Goal: Task Accomplishment & Management: Use online tool/utility

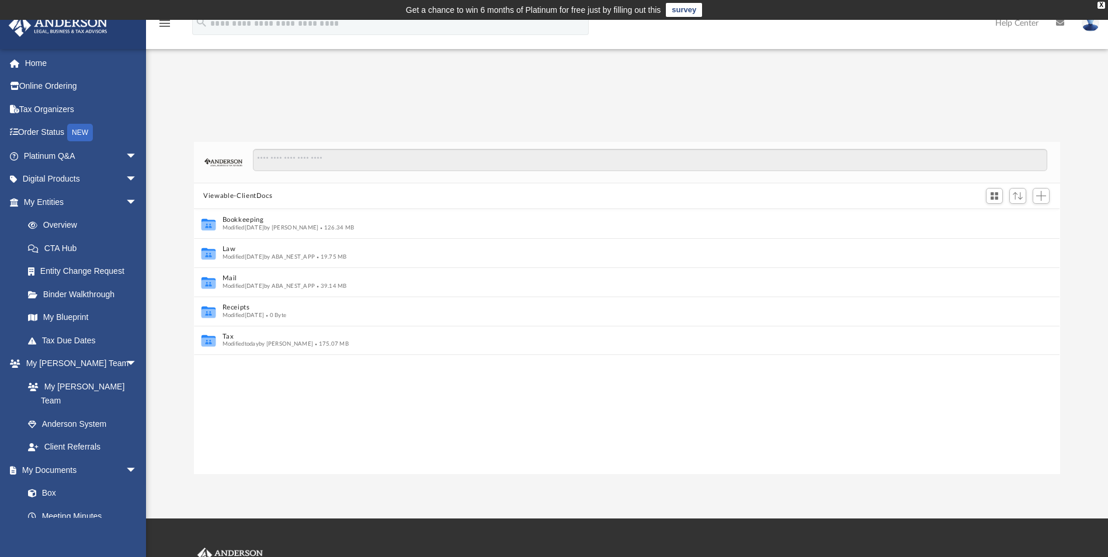
scroll to position [9, 9]
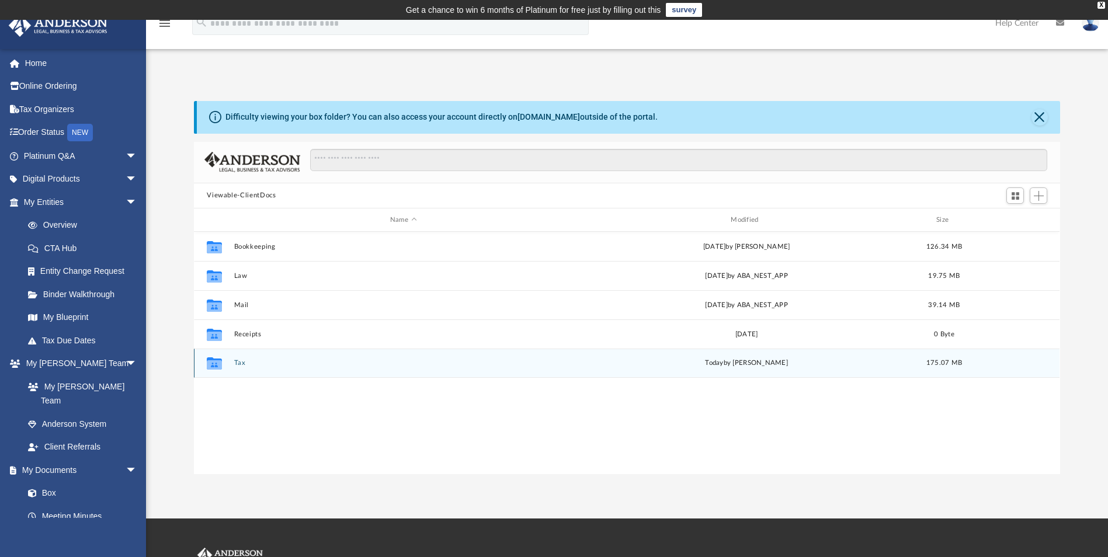
click at [254, 362] on button "Tax" at bounding box center [403, 364] width 338 height 8
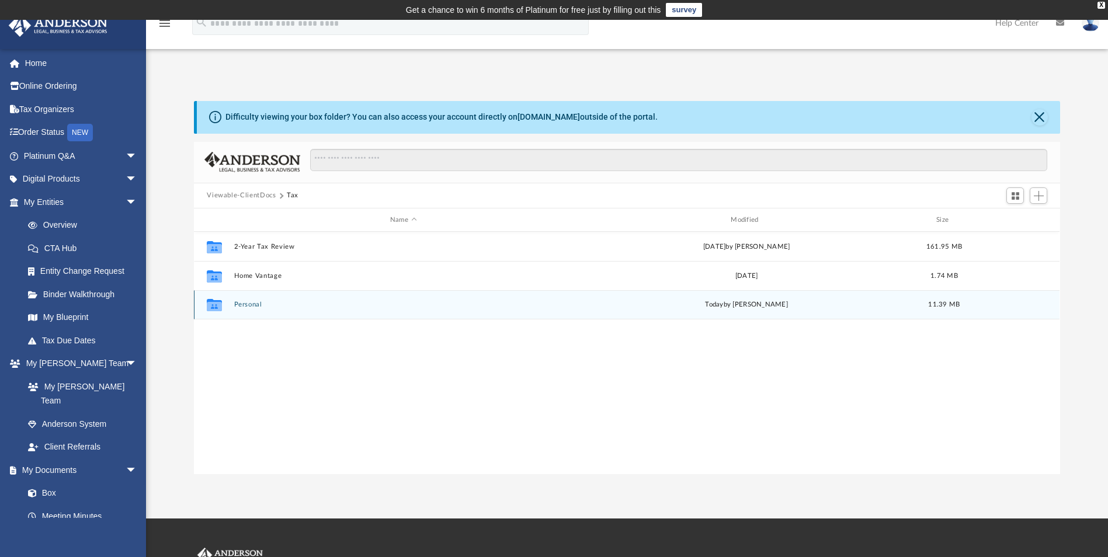
click at [256, 307] on button "Personal" at bounding box center [403, 305] width 338 height 8
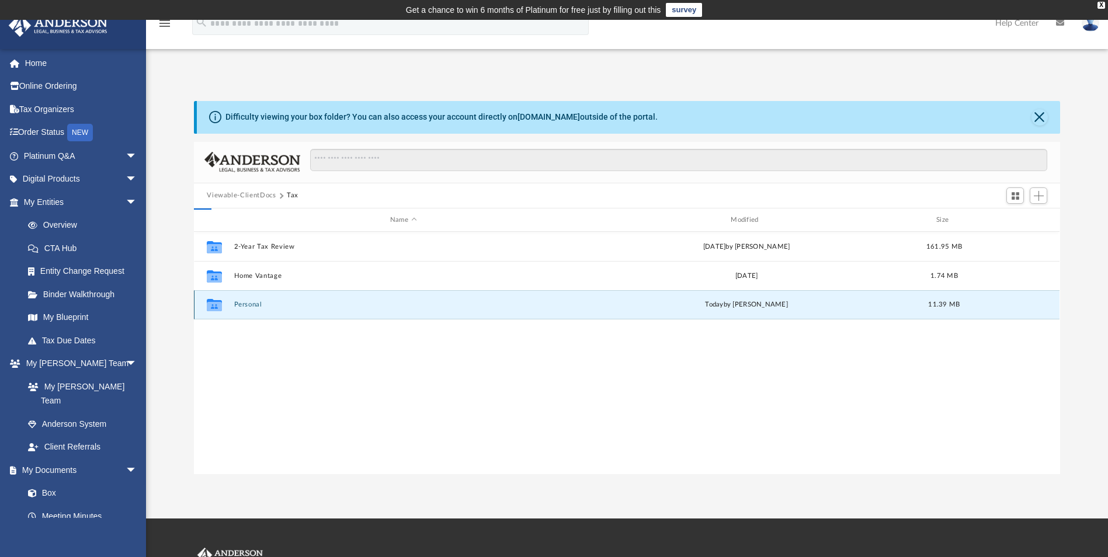
click at [256, 307] on button "Personal" at bounding box center [403, 305] width 338 height 8
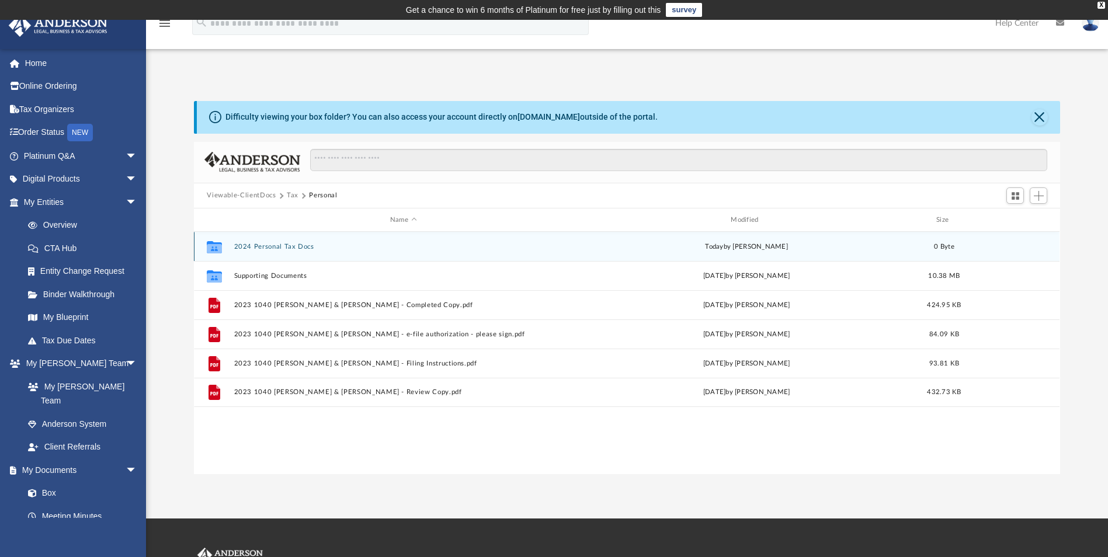
click at [290, 246] on button "2024 Personal Tax Docs" at bounding box center [403, 247] width 338 height 8
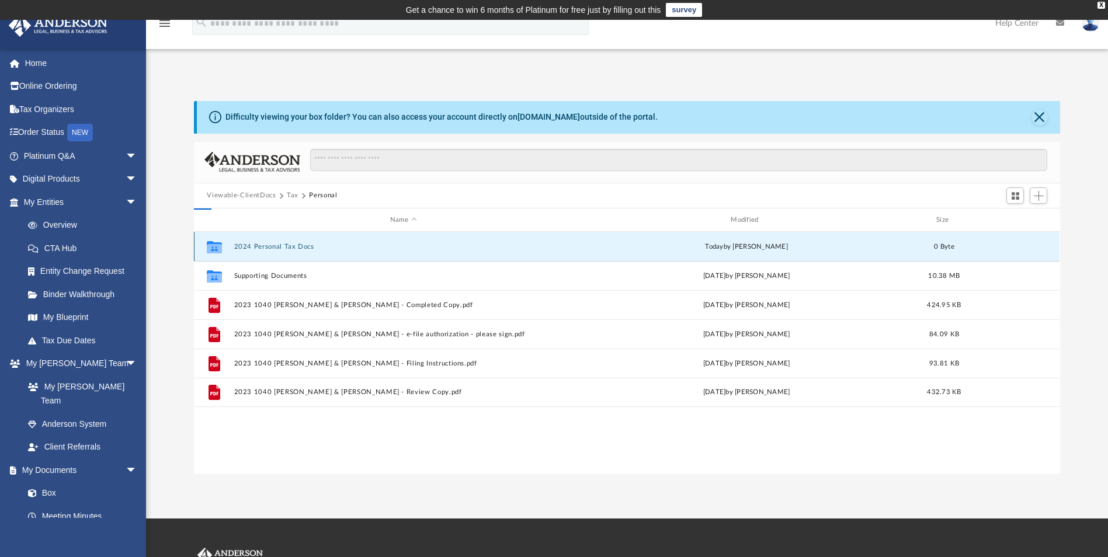
click at [290, 246] on button "2024 Personal Tax Docs" at bounding box center [403, 247] width 338 height 8
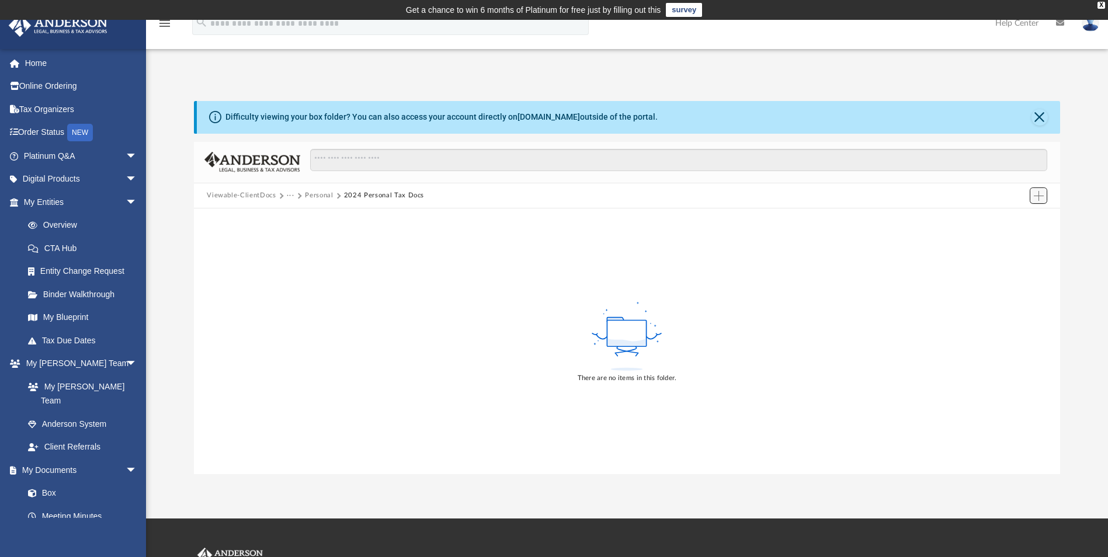
click at [859, 199] on span "Add" at bounding box center [1039, 196] width 10 height 10
click at [859, 222] on li "Upload" at bounding box center [1021, 219] width 37 height 12
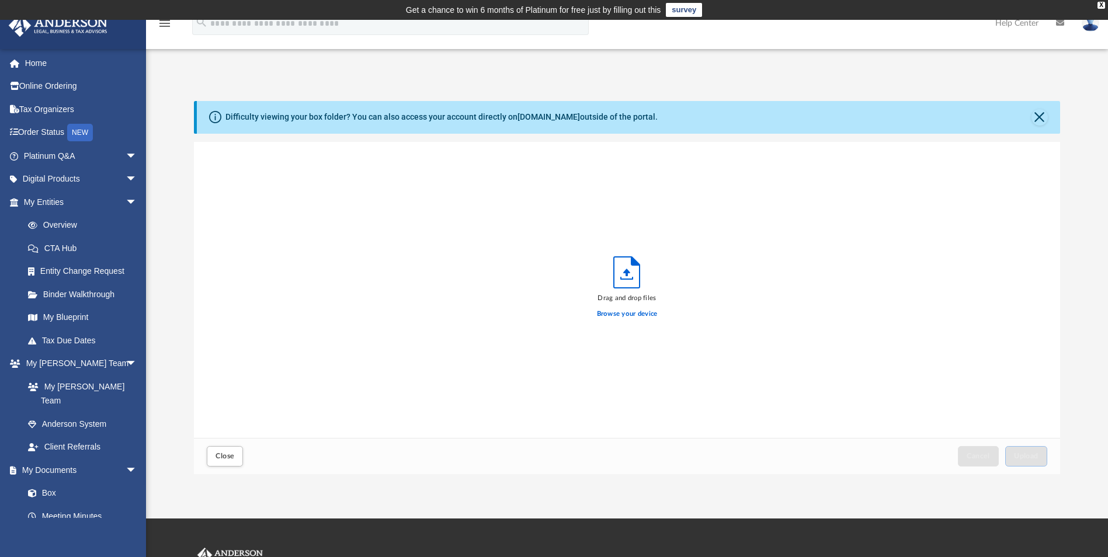
scroll to position [287, 857]
click at [624, 312] on label "Browse your device" at bounding box center [627, 314] width 61 height 11
click at [0, 0] on input "Browse your device" at bounding box center [0, 0] width 0 height 0
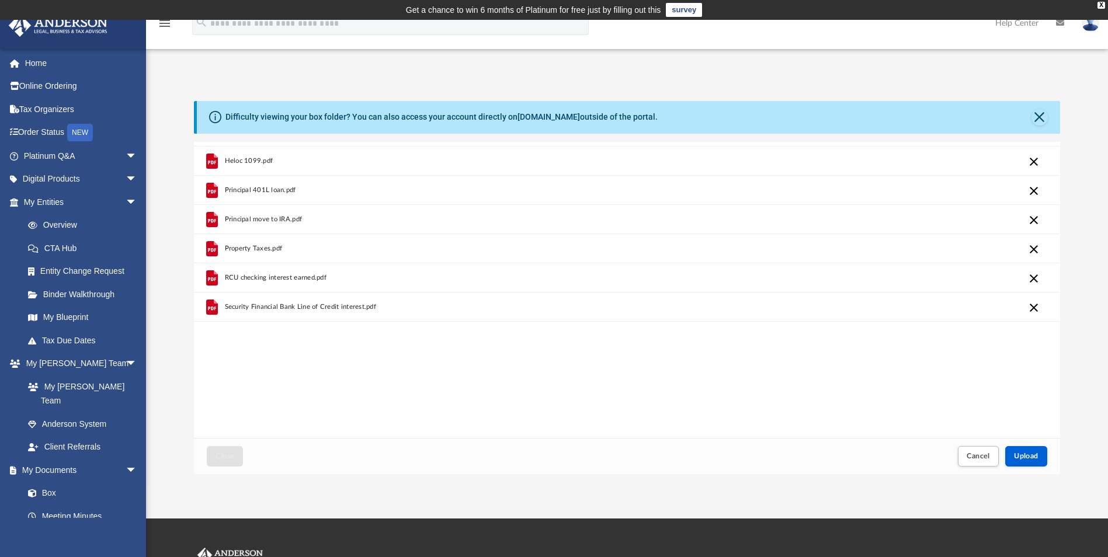
scroll to position [0, 0]
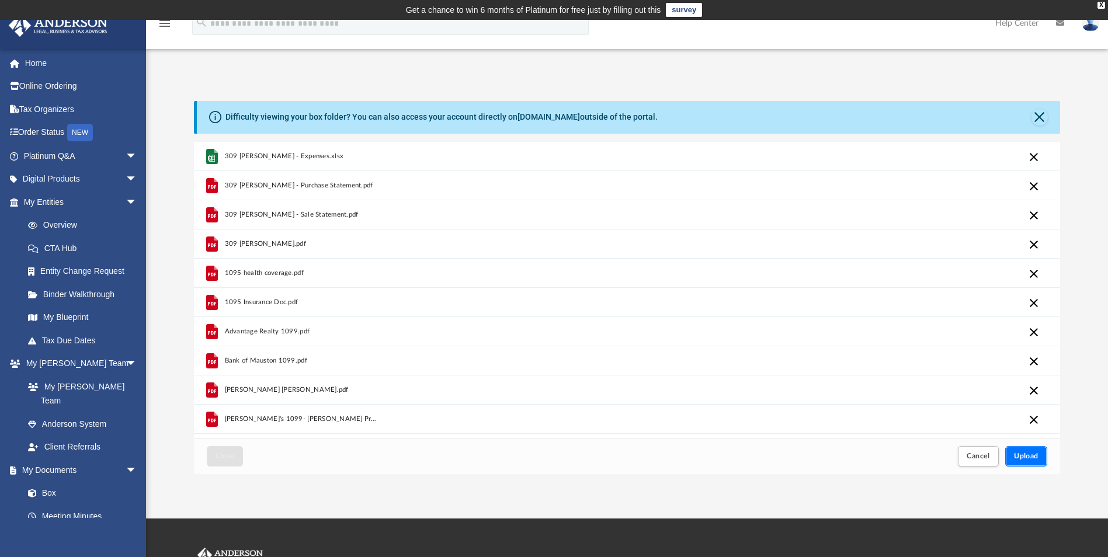
click at [859, 459] on span "Upload" at bounding box center [1026, 456] width 25 height 7
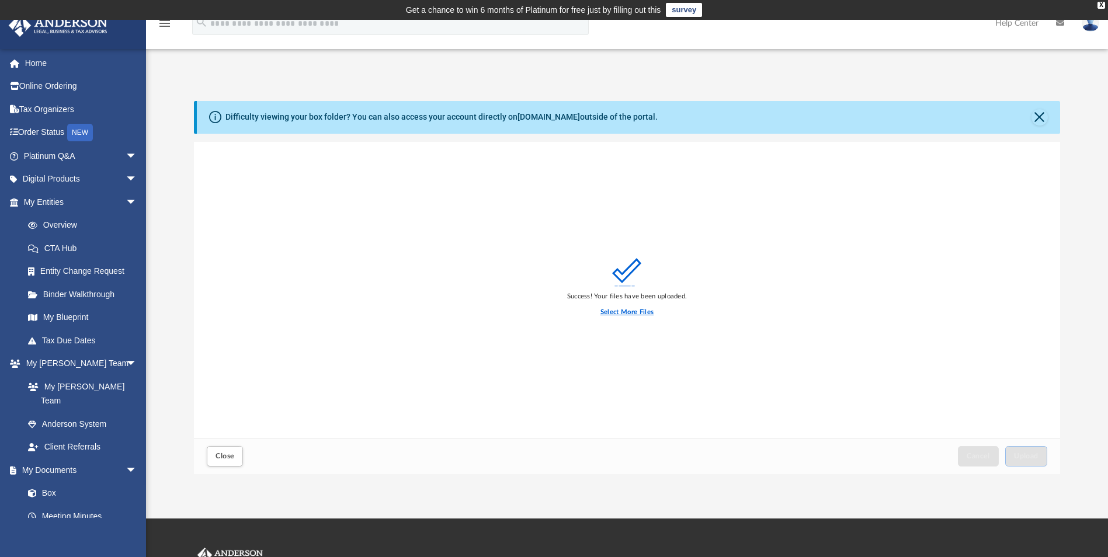
click at [616, 312] on label "Select More Files" at bounding box center [626, 312] width 53 height 11
click at [0, 0] on input "Select More Files" at bounding box center [0, 0] width 0 height 0
click at [859, 457] on span "Upload" at bounding box center [1026, 456] width 25 height 7
click at [859, 119] on button "Close" at bounding box center [1040, 117] width 16 height 16
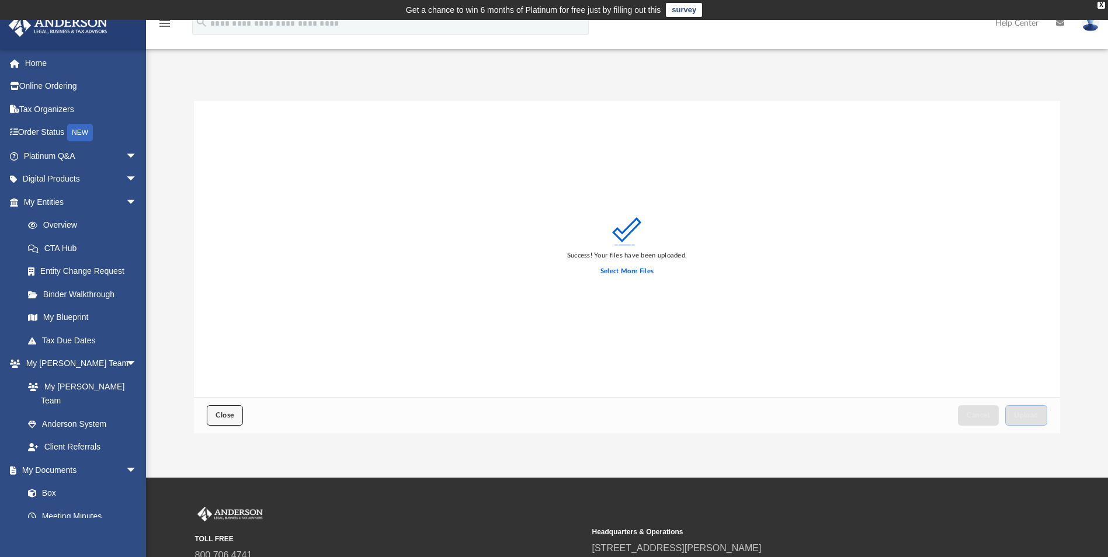
click at [227, 416] on span "Close" at bounding box center [225, 415] width 19 height 7
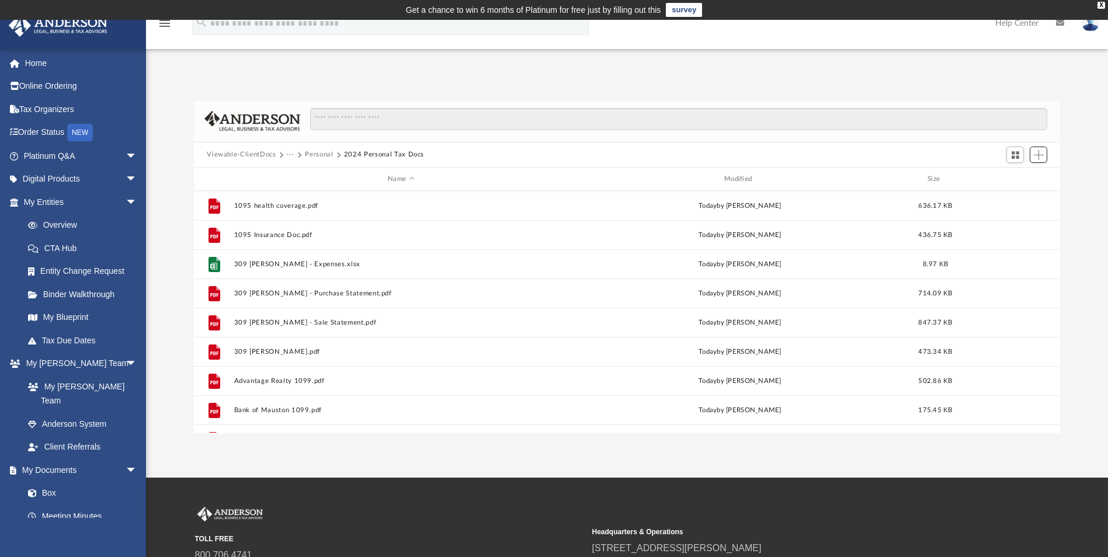
scroll to position [257, 857]
